Goal: Use online tool/utility: Utilize a website feature to perform a specific function

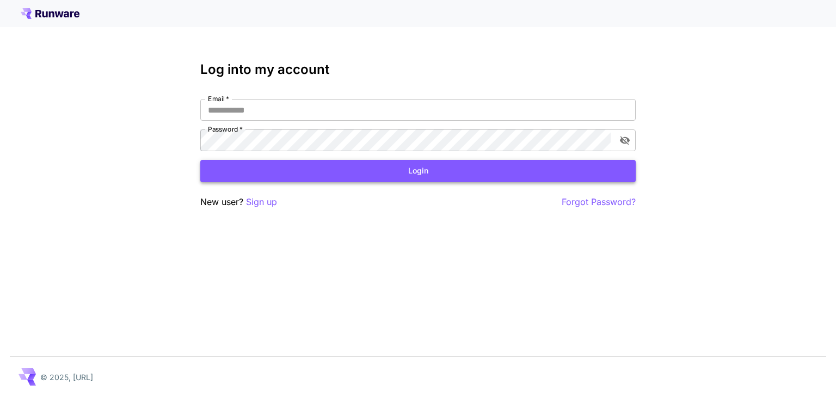
type input "**********"
click at [465, 164] on button "Login" at bounding box center [418, 171] width 436 height 22
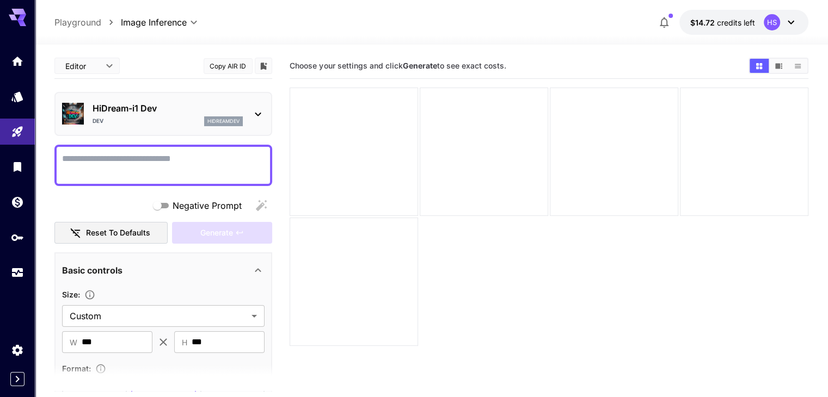
click at [142, 157] on textarea "Negative Prompt" at bounding box center [163, 165] width 203 height 26
